Goal: Task Accomplishment & Management: Manage account settings

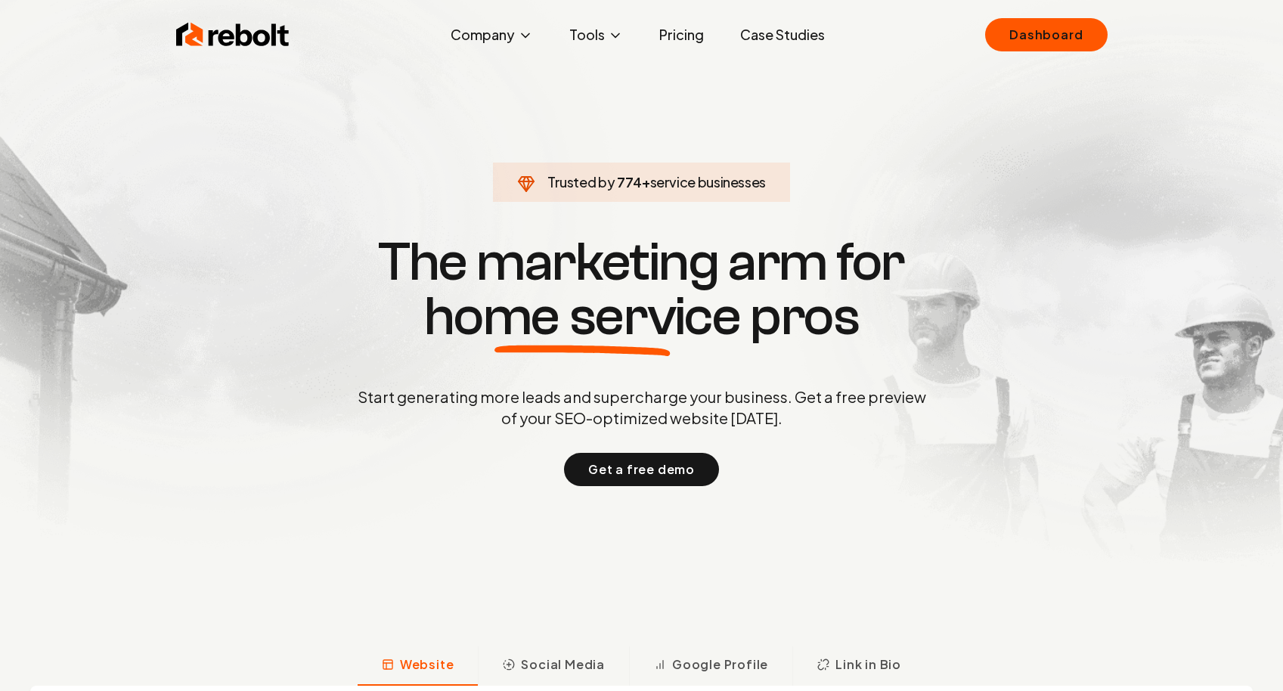
click at [990, 53] on div "Rebolt Company About Blog Jobs Tools Google Review QR Code Generator Google Bus…" at bounding box center [642, 34] width 968 height 45
click at [1009, 44] on link "Dashboard" at bounding box center [1046, 34] width 122 height 33
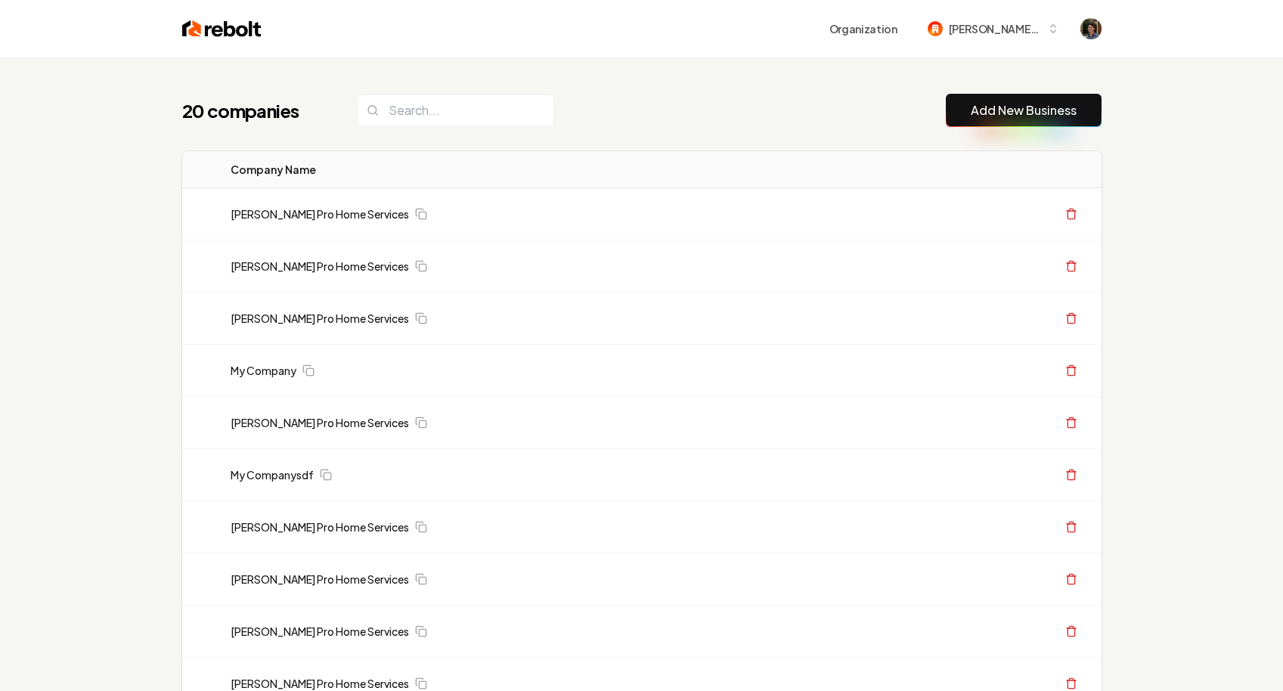
click at [153, 280] on div "20 companies Add New Business Logo Company Name Actions Austin's Pro Home Servi…" at bounding box center [641, 692] width 1283 height 1270
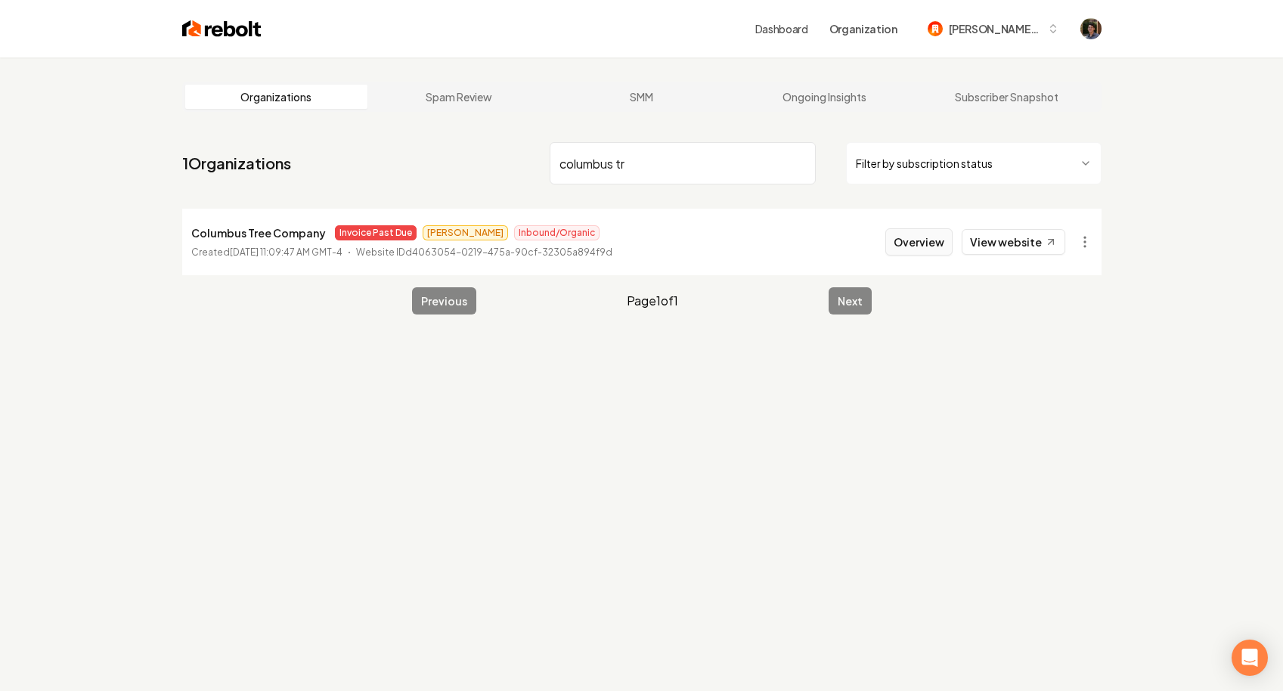
type input "columbus tr"
click at [902, 249] on button "Overview" at bounding box center [918, 241] width 67 height 27
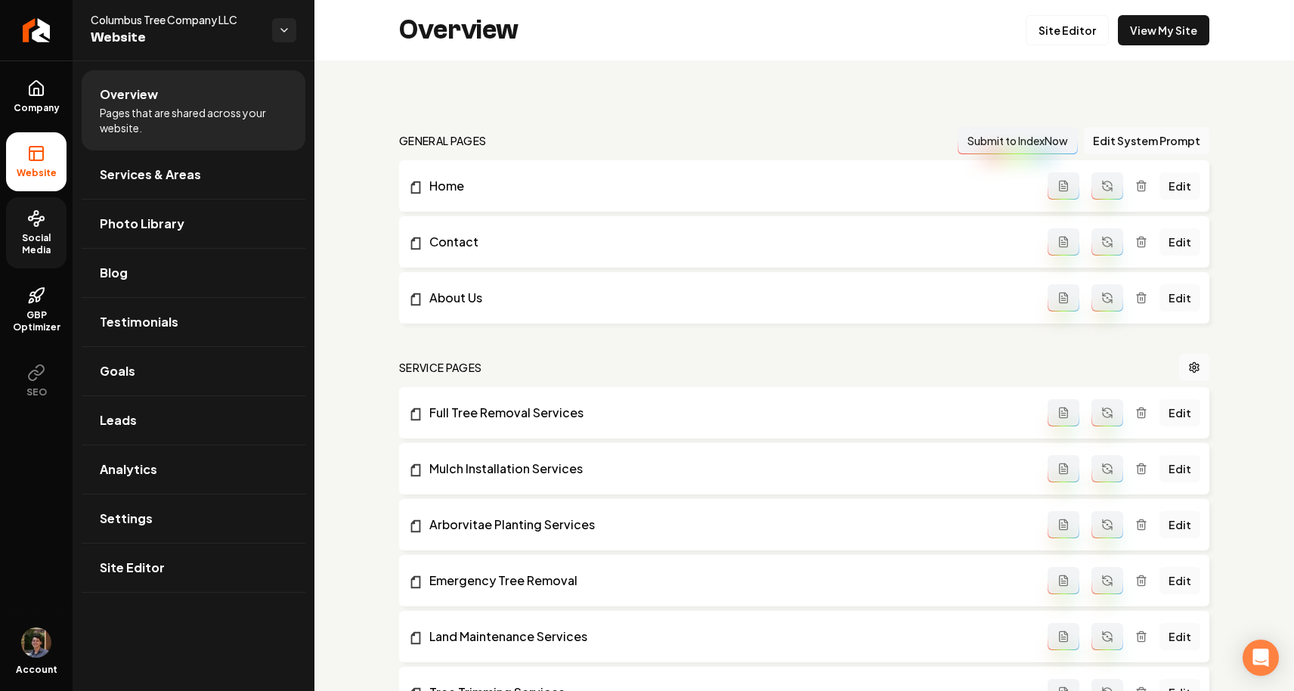
click at [52, 240] on span "Social Media" at bounding box center [36, 244] width 60 height 24
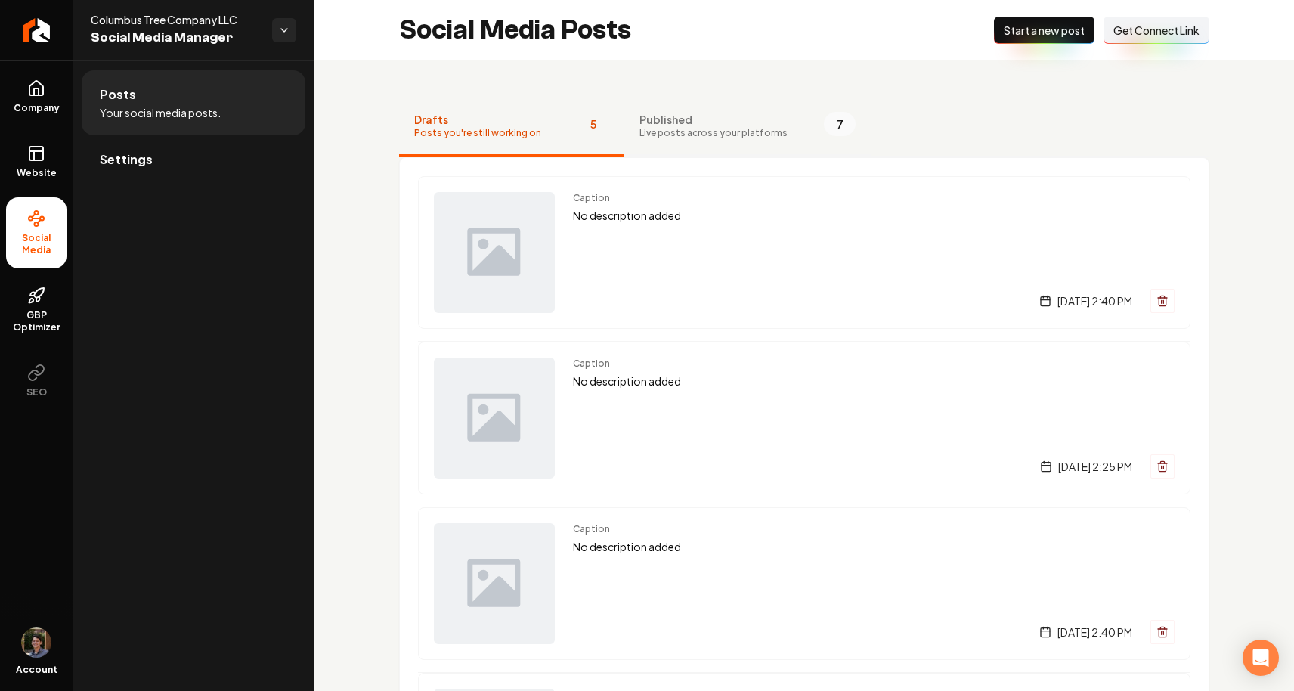
click at [754, 134] on span "Live posts across your platforms" at bounding box center [714, 133] width 148 height 12
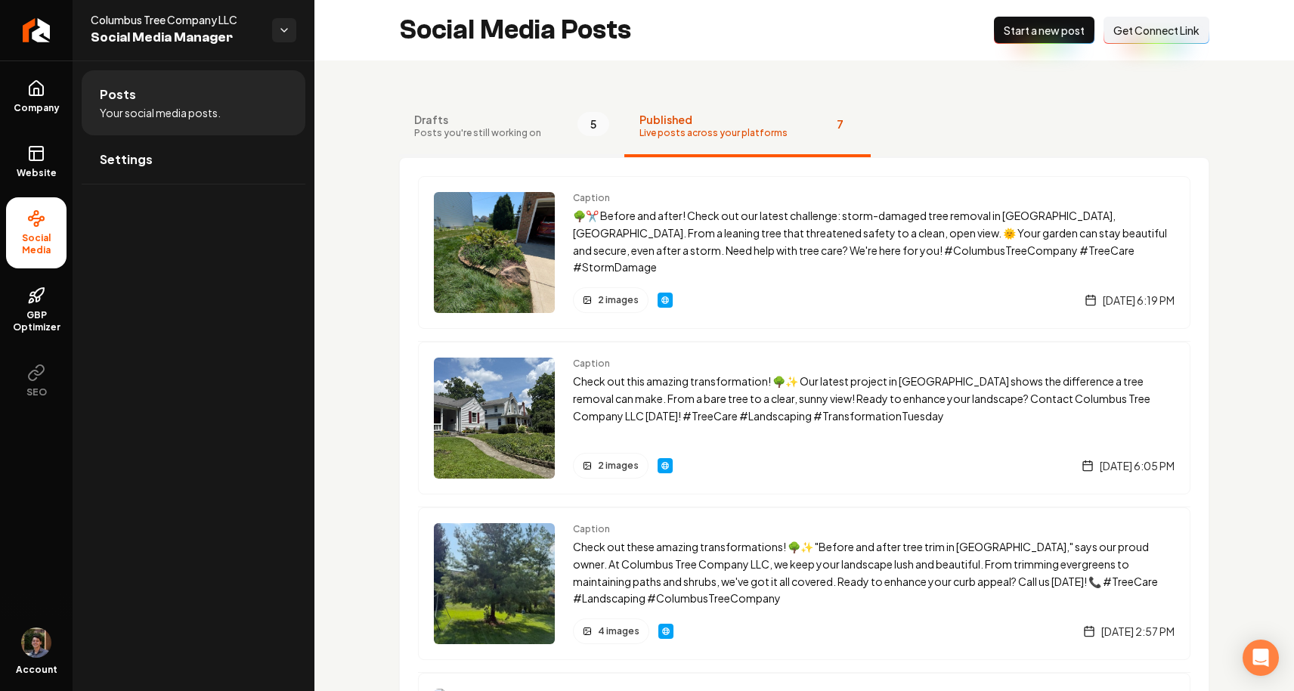
click at [542, 138] on button "Drafts Posts you're still working on 5" at bounding box center [511, 127] width 225 height 60
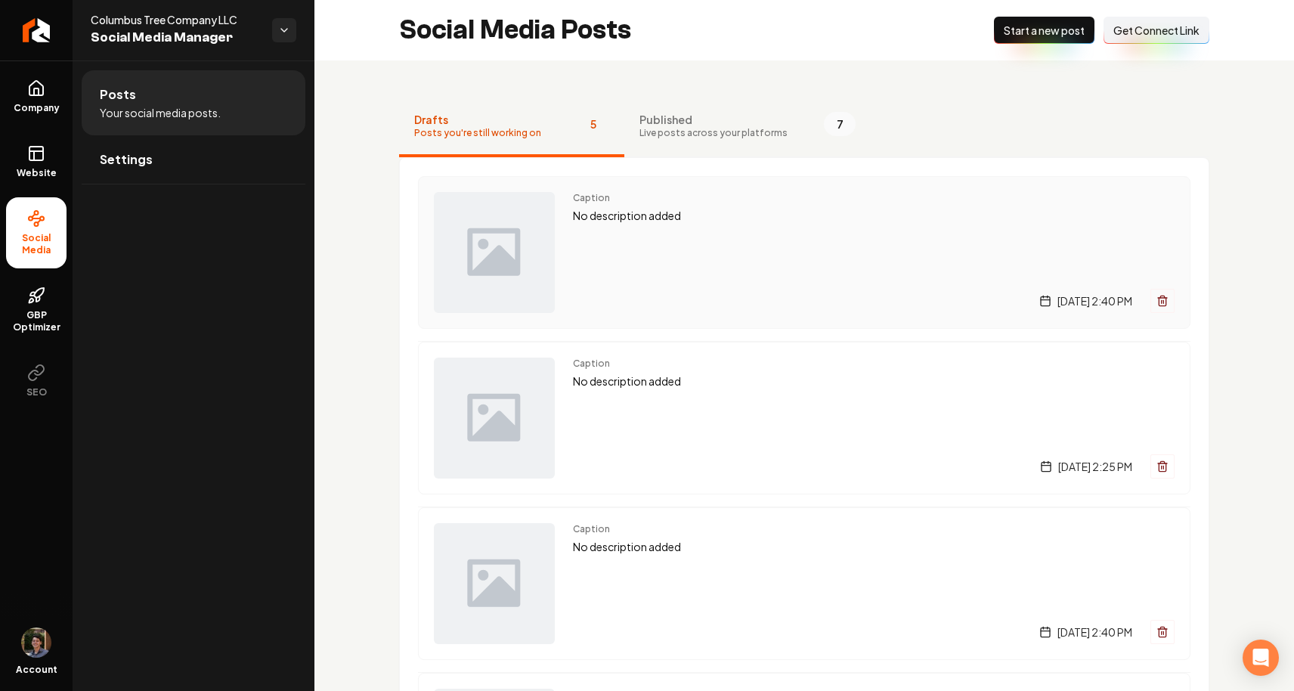
click at [681, 242] on div "Caption No description added [DATE] 2:40 PM" at bounding box center [874, 252] width 602 height 121
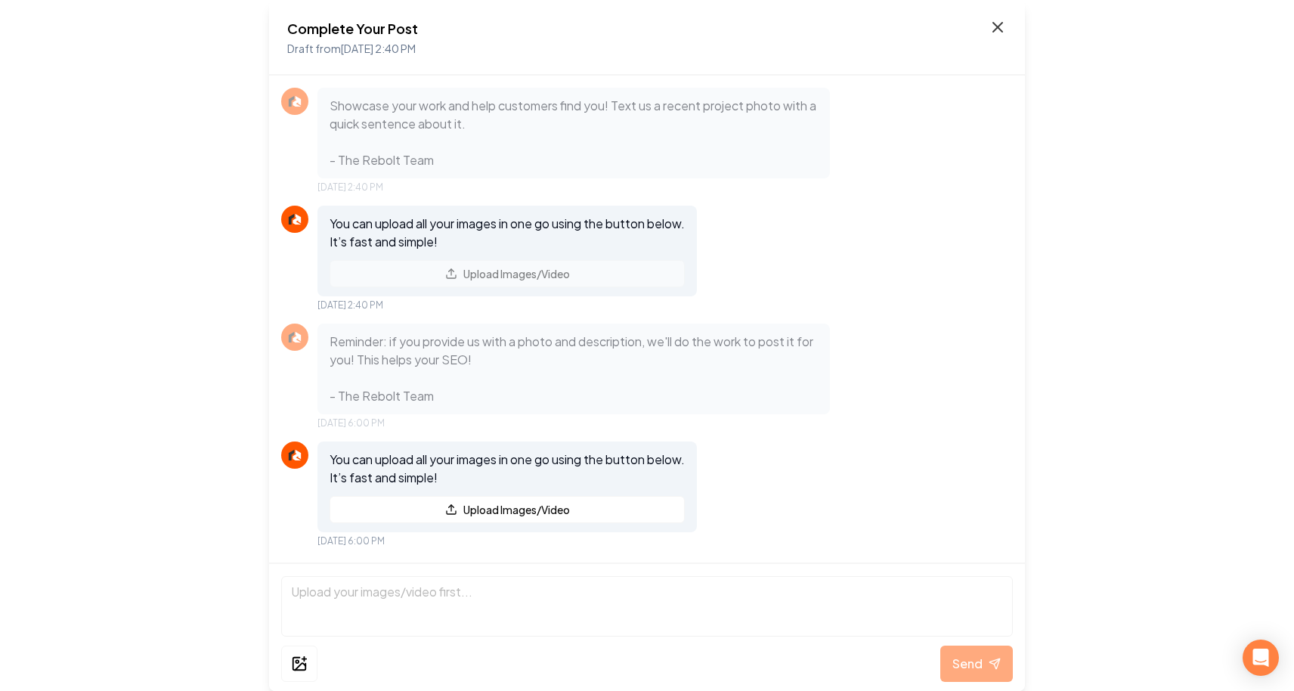
click at [996, 29] on icon at bounding box center [997, 27] width 9 height 9
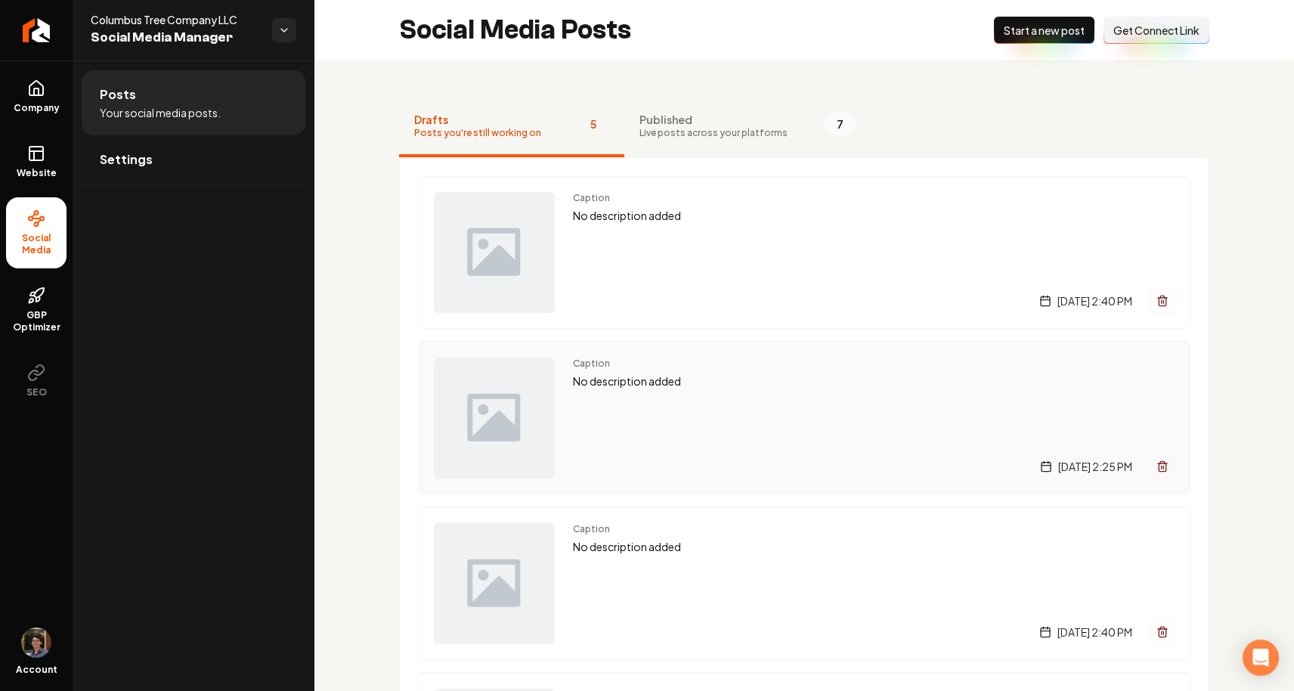
click at [764, 388] on p "No description added" at bounding box center [874, 381] width 602 height 17
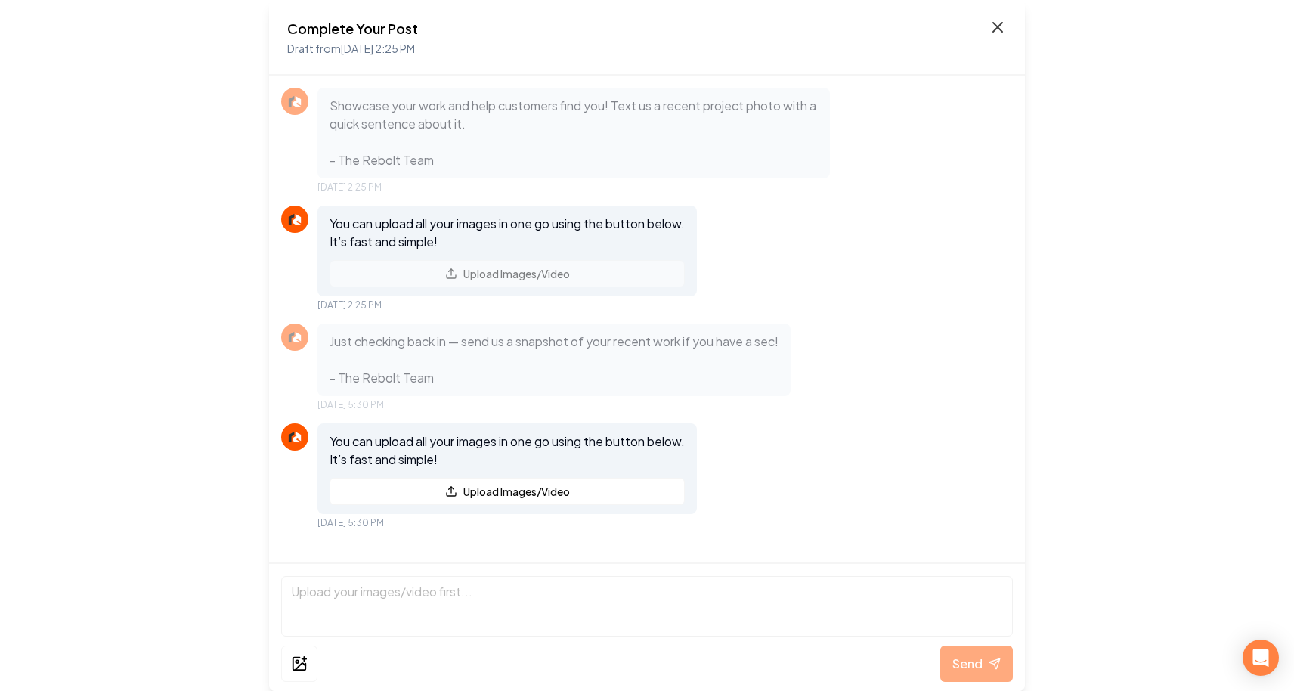
click at [1000, 27] on icon at bounding box center [998, 27] width 18 height 18
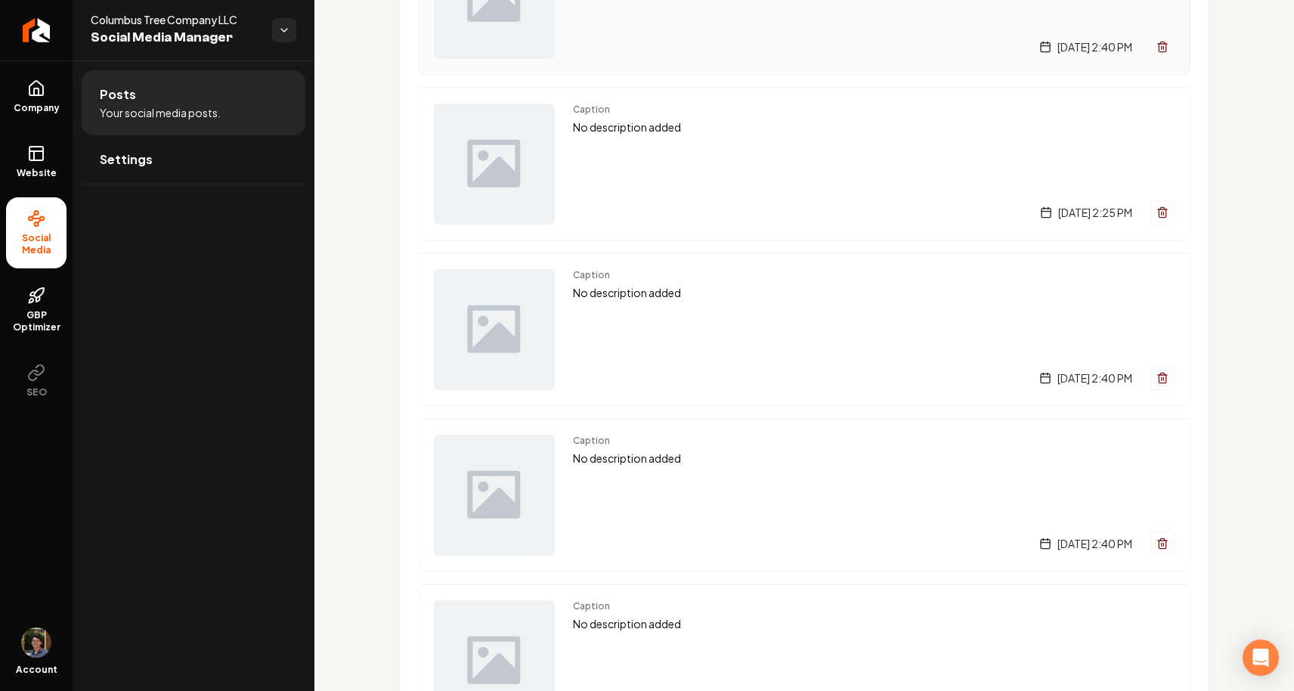
scroll to position [260, 0]
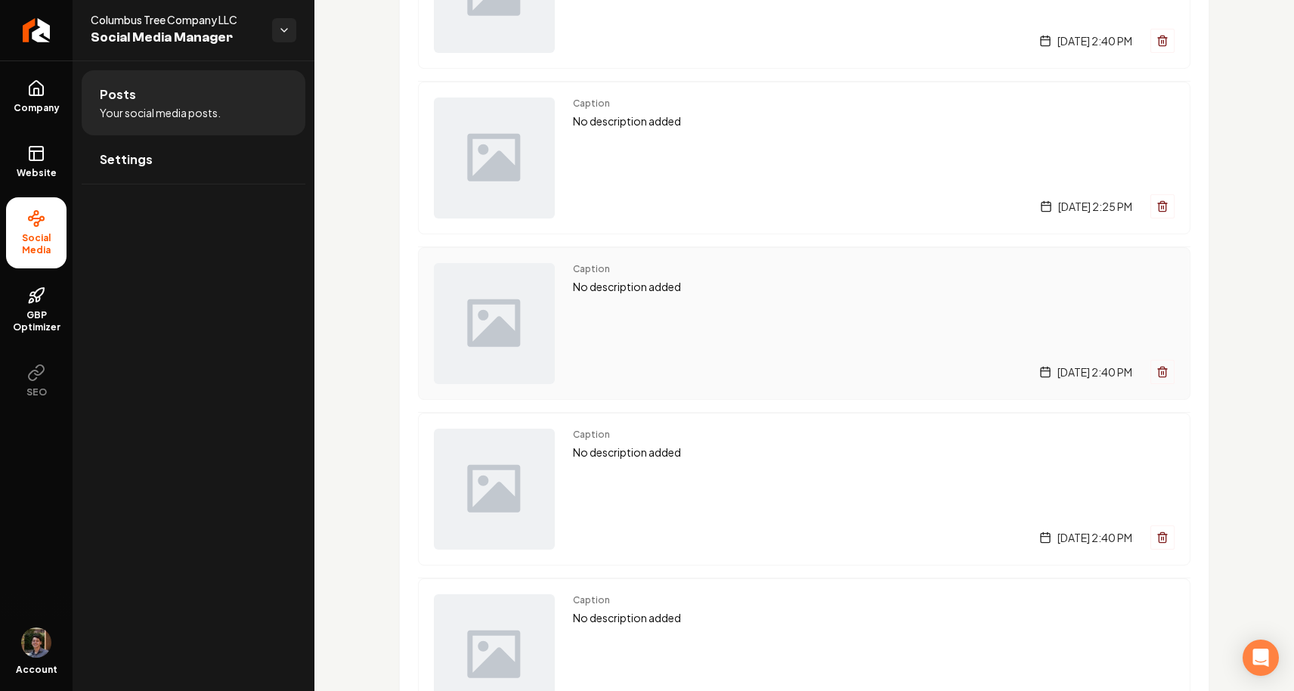
click at [823, 362] on div "[DATE] 2:40 PM" at bounding box center [874, 372] width 602 height 24
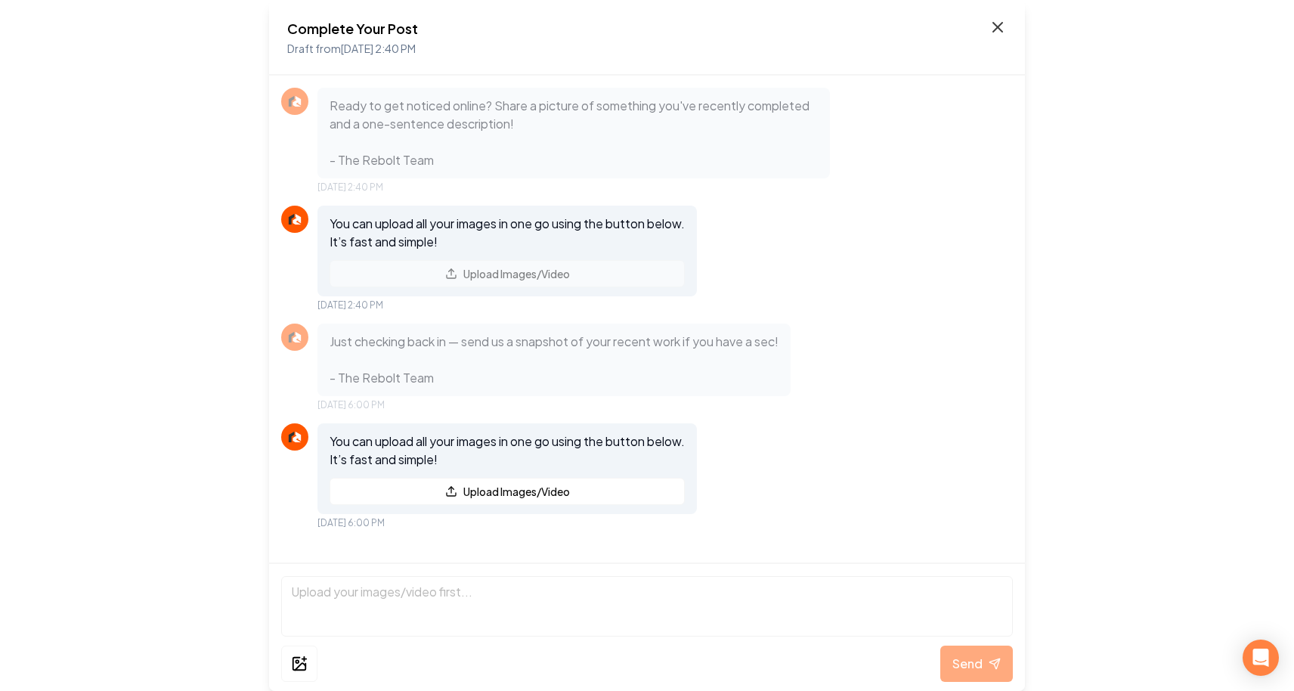
click at [993, 24] on icon at bounding box center [998, 27] width 18 height 18
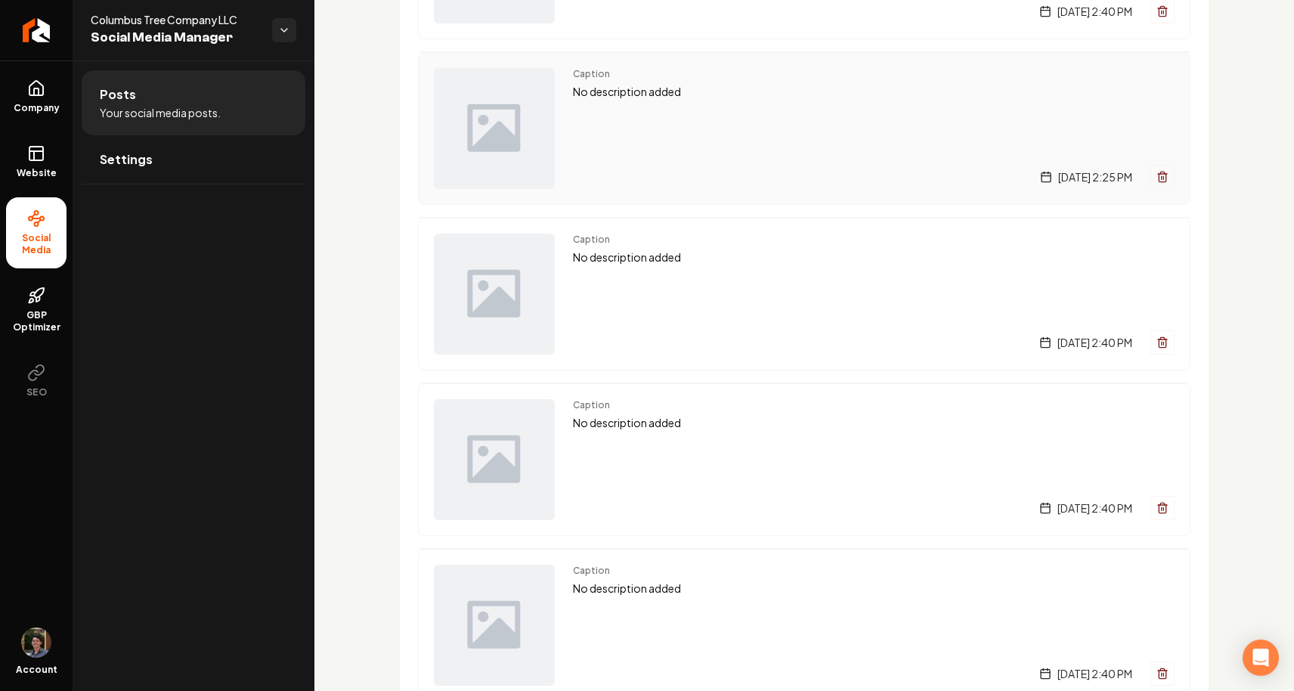
scroll to position [395, 0]
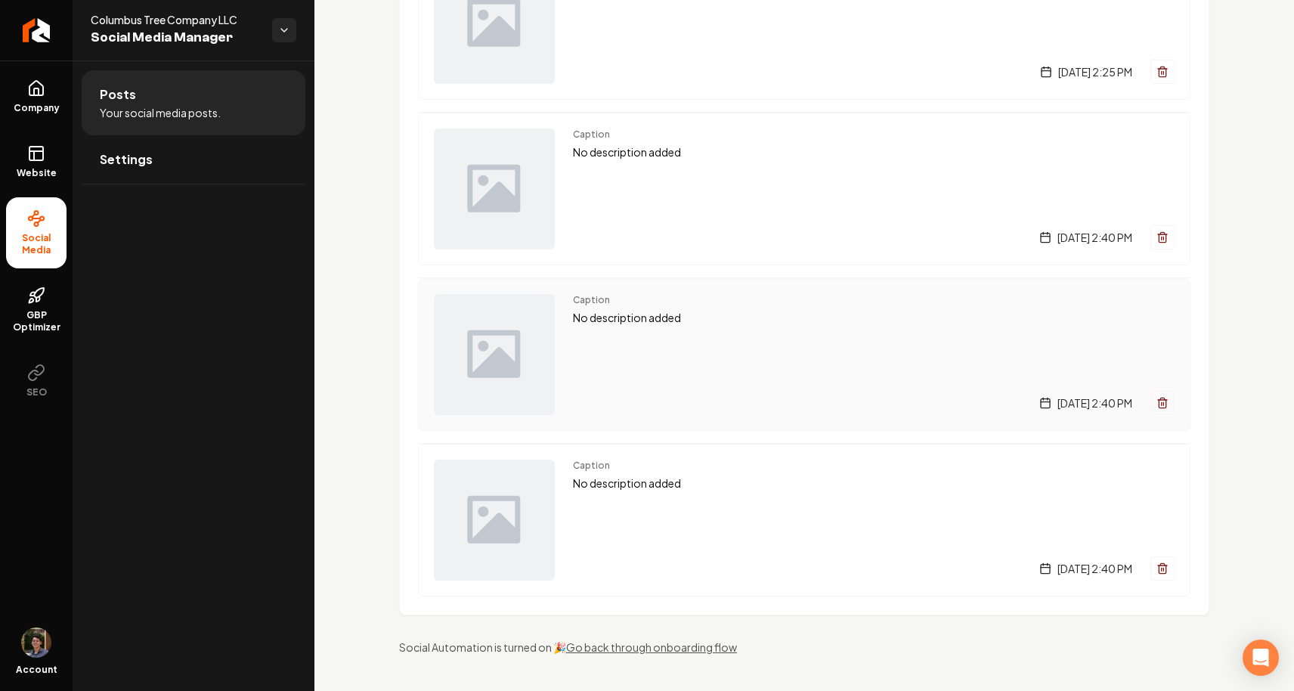
click at [823, 392] on div "[DATE] 2:40 PM" at bounding box center [874, 403] width 602 height 24
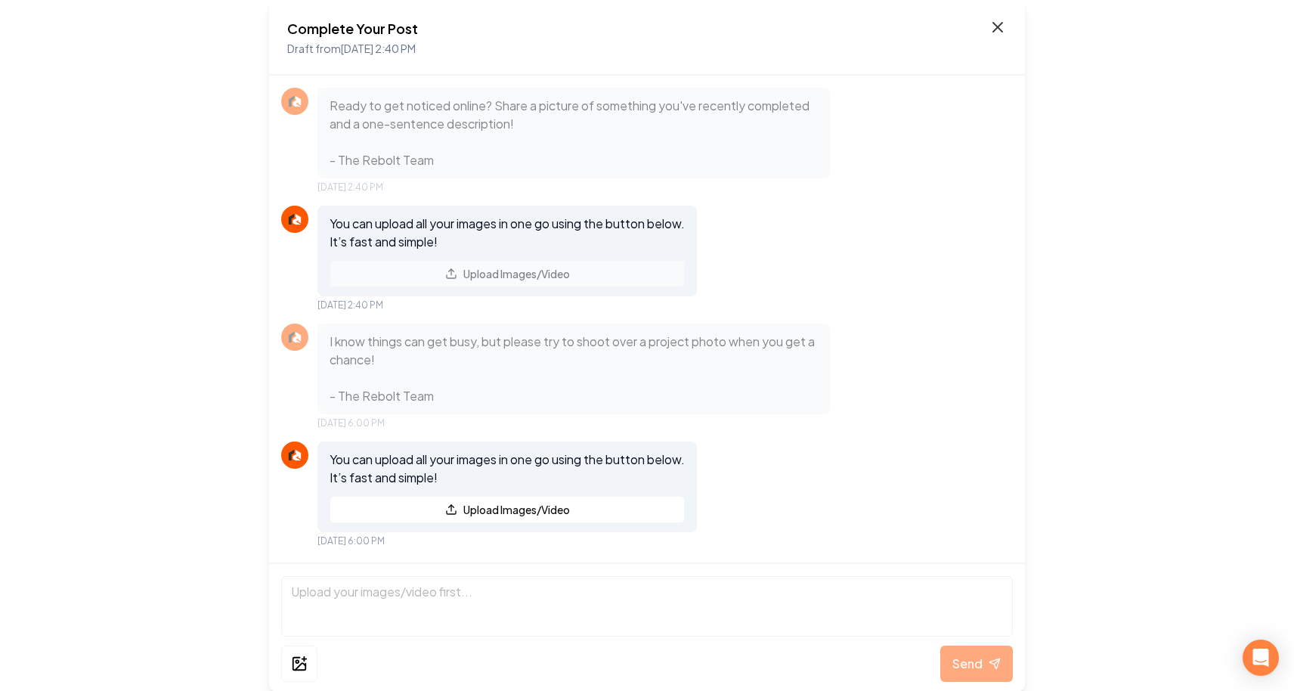
click at [995, 29] on icon at bounding box center [997, 27] width 9 height 9
